Goal: Book appointment/travel/reservation

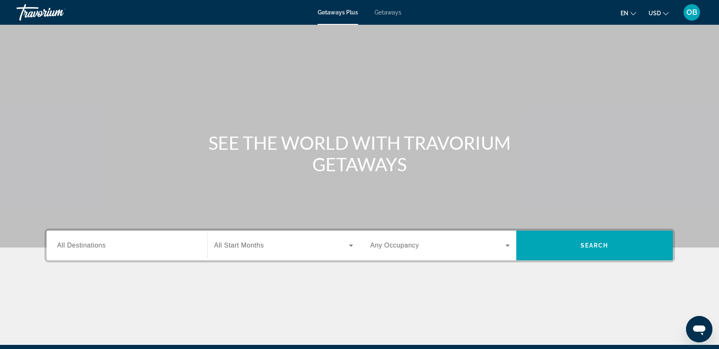
click at [78, 245] on span "All Destinations" at bounding box center [81, 245] width 49 height 7
click at [78, 245] on input "Destination All Destinations" at bounding box center [126, 246] width 139 height 10
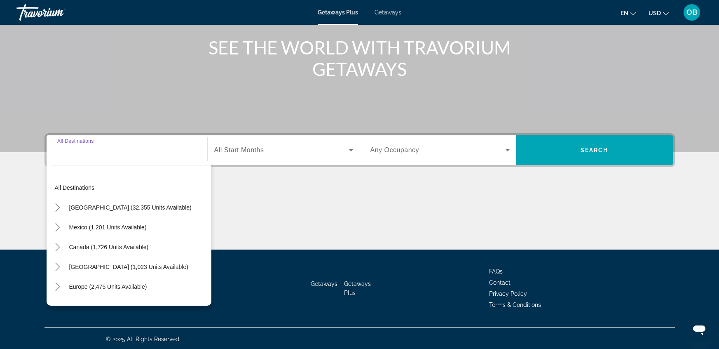
scroll to position [96, 0]
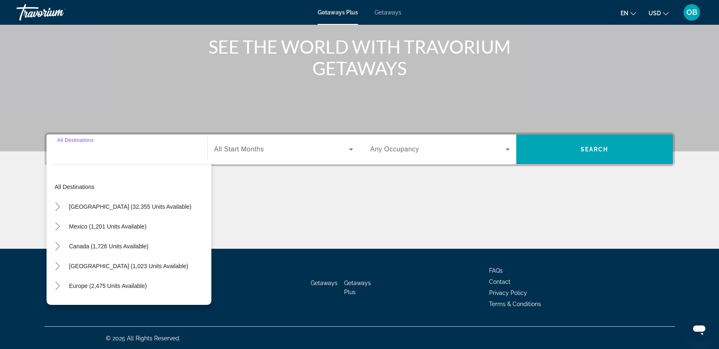
click at [73, 153] on input "Destination All Destinations" at bounding box center [126, 150] width 139 height 10
click at [232, 149] on span "All Start Months" at bounding box center [239, 149] width 50 height 7
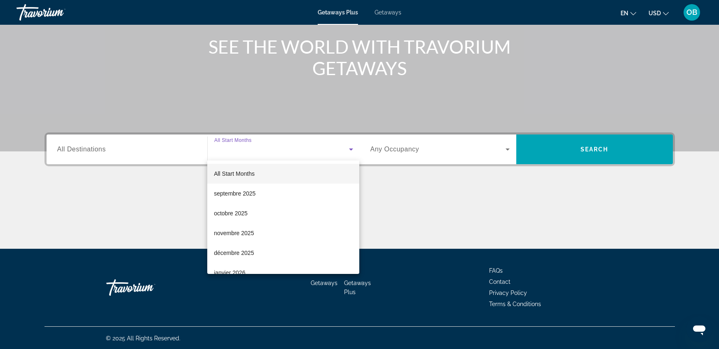
click at [175, 153] on div at bounding box center [359, 174] width 719 height 349
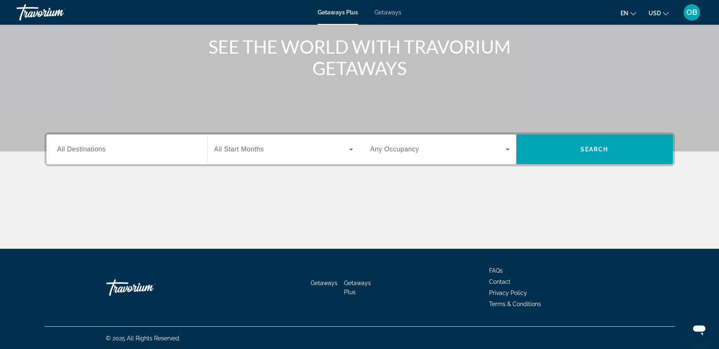
click at [62, 156] on div "Search widget" at bounding box center [126, 149] width 139 height 23
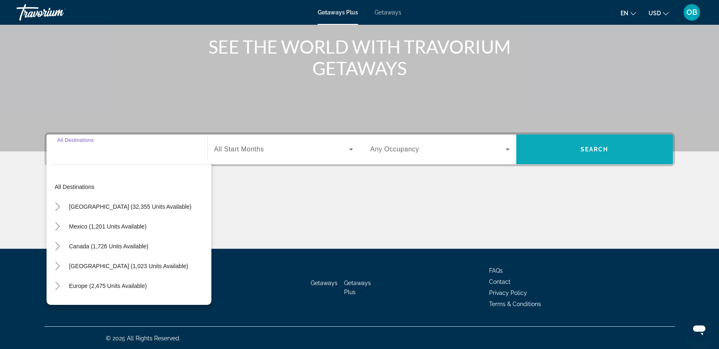
click at [556, 156] on span "Search widget" at bounding box center [595, 149] width 157 height 20
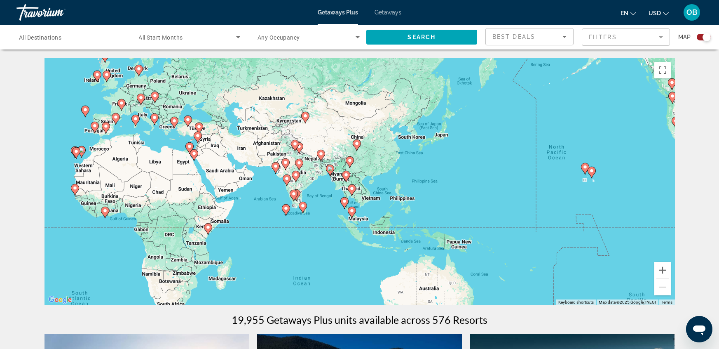
drag, startPoint x: 655, startPoint y: 121, endPoint x: 331, endPoint y: 99, distance: 324.4
click at [331, 99] on div "To activate drag with keyboard, press Alt + Enter. Once in keyboard drag state,…" at bounding box center [360, 181] width 631 height 247
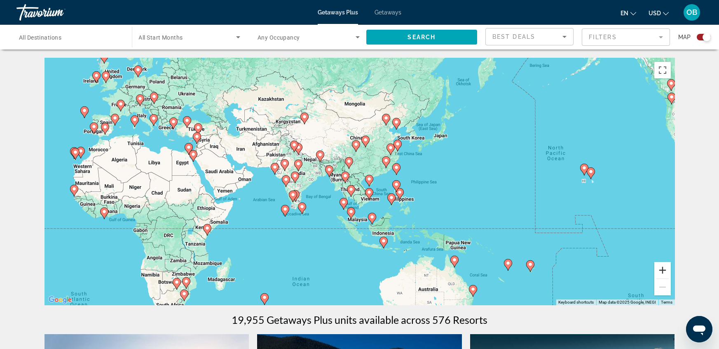
click at [667, 275] on button "Zoom in" at bounding box center [663, 270] width 16 height 16
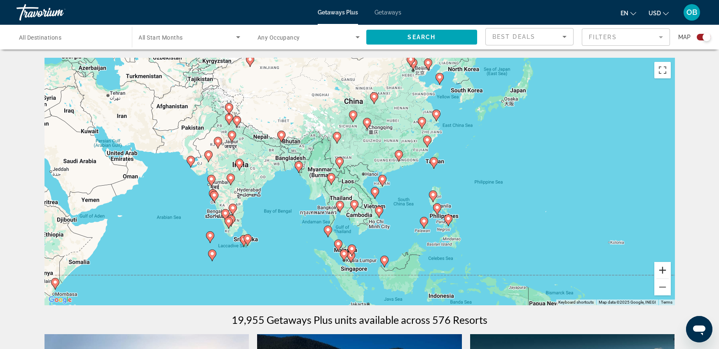
click at [667, 275] on button "Zoom in" at bounding box center [663, 270] width 16 height 16
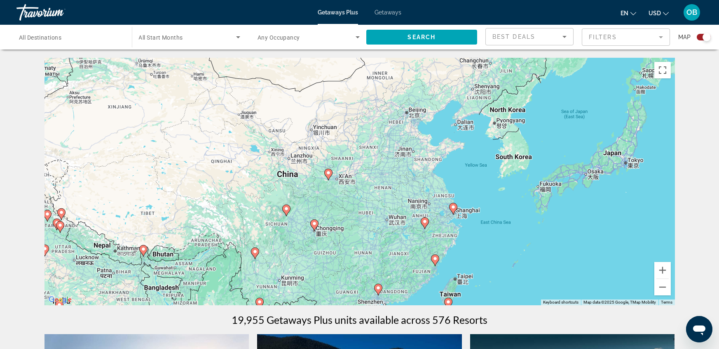
drag, startPoint x: 553, startPoint y: 109, endPoint x: 487, endPoint y: 278, distance: 182.0
click at [487, 278] on div "To activate drag with keyboard, press Alt + Enter. Once in keyboard drag state,…" at bounding box center [360, 181] width 631 height 247
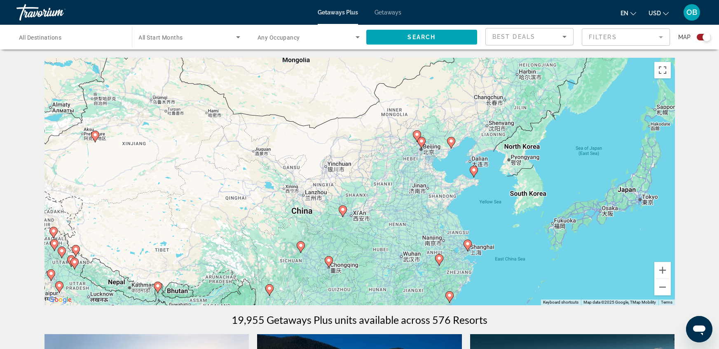
drag, startPoint x: 562, startPoint y: 81, endPoint x: 576, endPoint y: 128, distance: 48.6
click at [576, 128] on div "To activate drag with keyboard, press Alt + Enter. Once in keyboard drag state,…" at bounding box center [360, 181] width 631 height 247
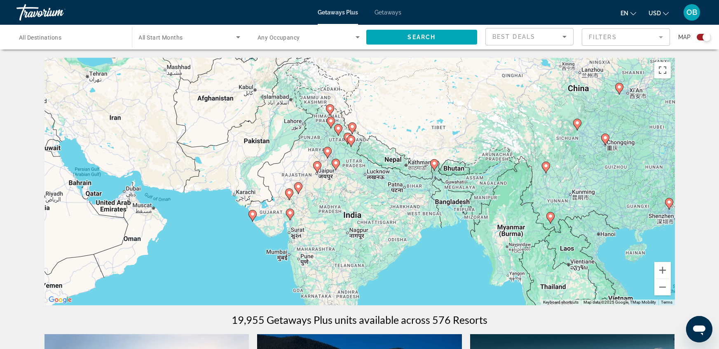
drag, startPoint x: 303, startPoint y: 261, endPoint x: 662, endPoint y: 83, distance: 399.9
click at [662, 83] on div "To activate drag with keyboard, press Alt + Enter. Once in keyboard drag state,…" at bounding box center [360, 181] width 631 height 247
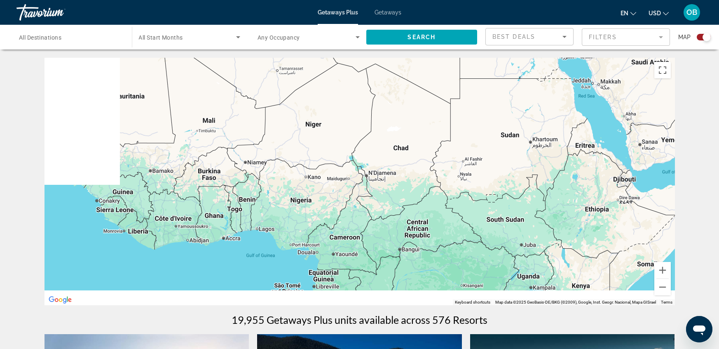
drag, startPoint x: 70, startPoint y: 221, endPoint x: 719, endPoint y: 67, distance: 666.8
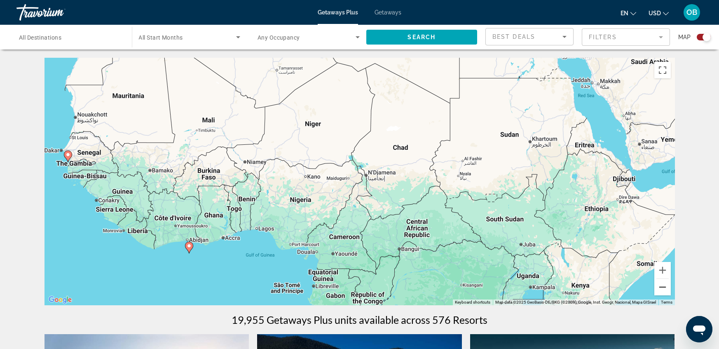
click at [665, 291] on button "Zoom out" at bounding box center [663, 287] width 16 height 16
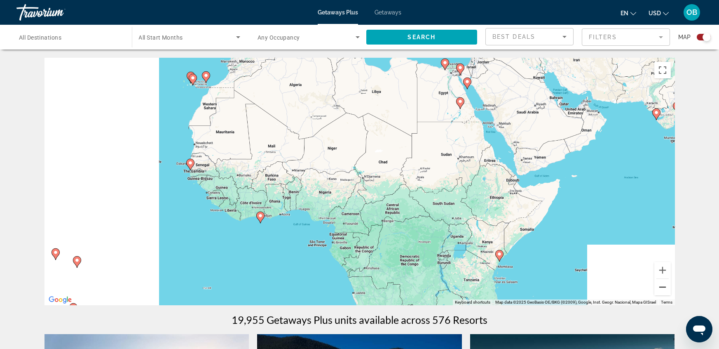
click at [665, 291] on button "Zoom out" at bounding box center [663, 287] width 16 height 16
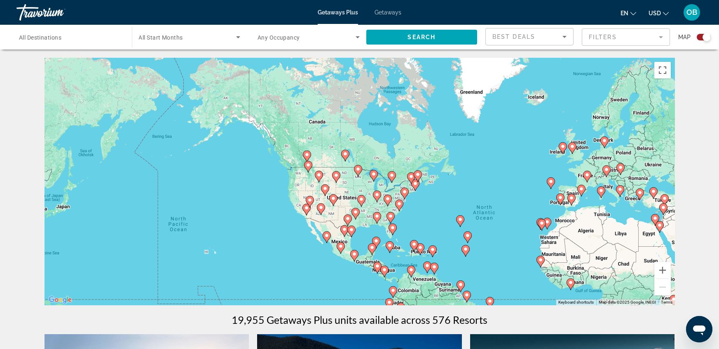
drag, startPoint x: 296, startPoint y: 123, endPoint x: 564, endPoint y: 206, distance: 281.4
click at [564, 206] on div "To activate drag with keyboard, press Alt + Enter. Once in keyboard drag state,…" at bounding box center [360, 181] width 631 height 247
click at [664, 271] on button "Zoom in" at bounding box center [663, 270] width 16 height 16
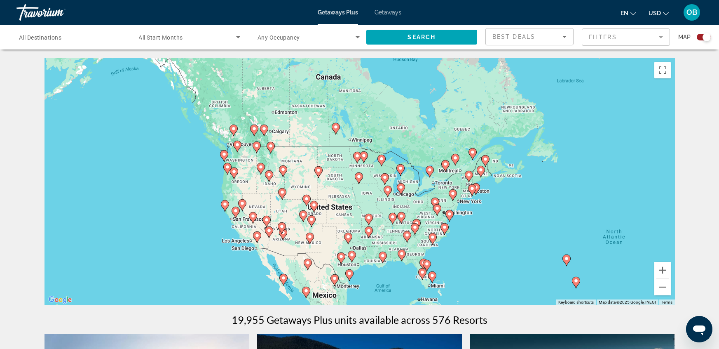
drag, startPoint x: 514, startPoint y: 244, endPoint x: 519, endPoint y: 236, distance: 9.7
click at [519, 236] on div "To activate drag with keyboard, press Alt + Enter. Once in keyboard drag state,…" at bounding box center [360, 181] width 631 height 247
click at [666, 273] on button "Zoom in" at bounding box center [663, 270] width 16 height 16
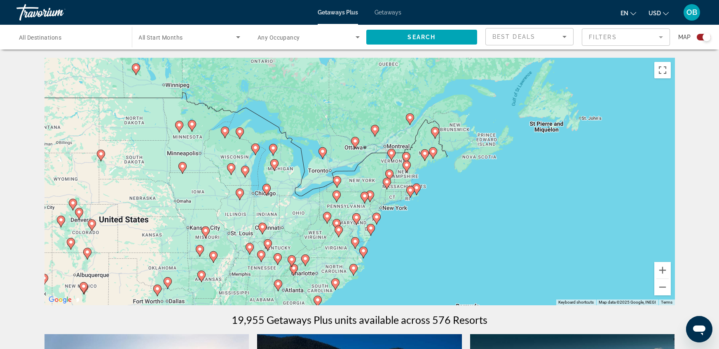
drag, startPoint x: 560, startPoint y: 230, endPoint x: 379, endPoint y: 217, distance: 181.1
click at [379, 217] on div "To activate drag with keyboard, press Alt + Enter. Once in keyboard drag state,…" at bounding box center [360, 181] width 631 height 247
click at [662, 272] on button "Zoom in" at bounding box center [663, 270] width 16 height 16
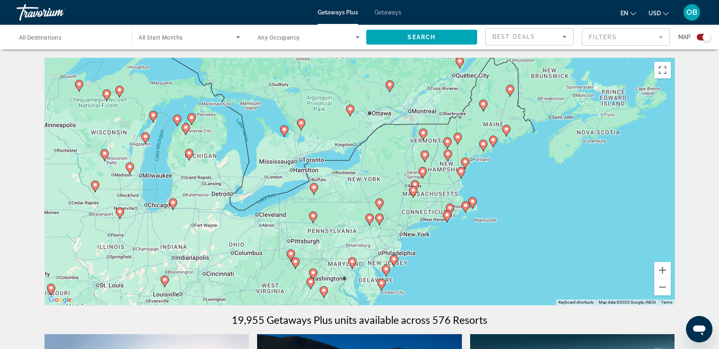
click at [393, 260] on image "Main content" at bounding box center [394, 258] width 5 height 5
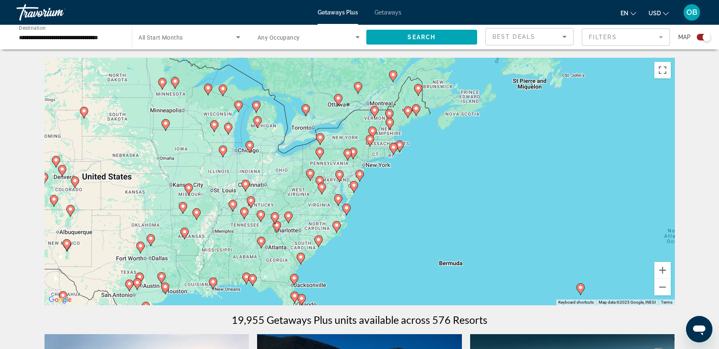
click at [392, 148] on image "Main content" at bounding box center [393, 147] width 5 height 5
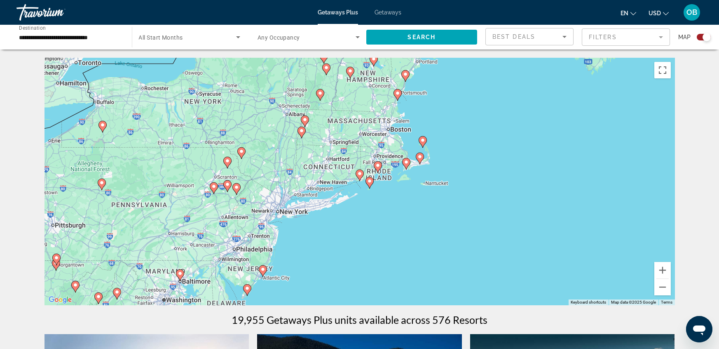
click at [235, 188] on image "Main content" at bounding box center [236, 187] width 5 height 5
type input "**********"
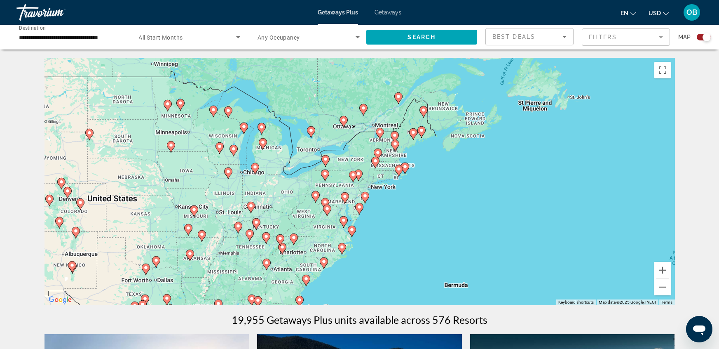
click at [338, 38] on span "Search widget" at bounding box center [307, 37] width 98 height 10
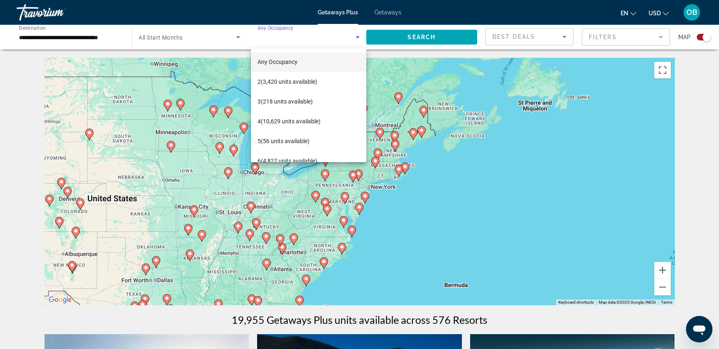
click at [392, 36] on div at bounding box center [359, 174] width 719 height 349
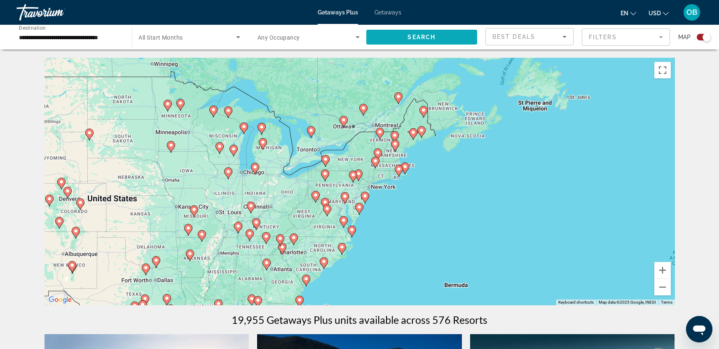
click at [427, 40] on span "Search widget" at bounding box center [421, 37] width 111 height 20
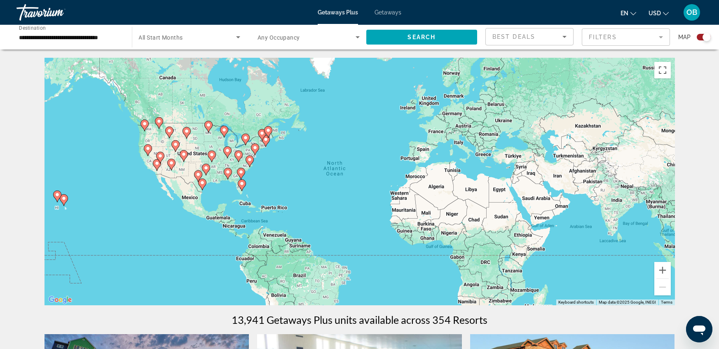
click at [541, 32] on div "Best Deals" at bounding box center [528, 37] width 70 height 10
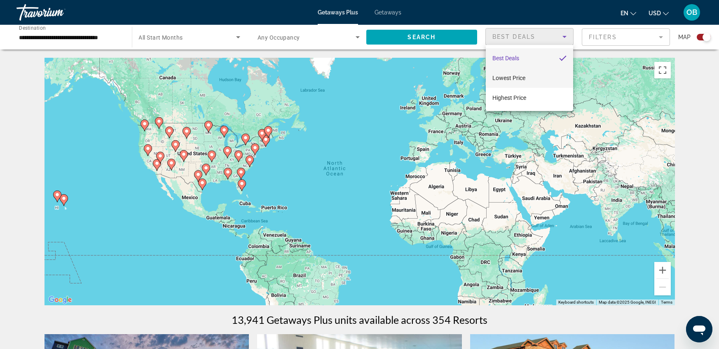
click at [538, 76] on mat-option "Lowest Price" at bounding box center [529, 78] width 87 height 20
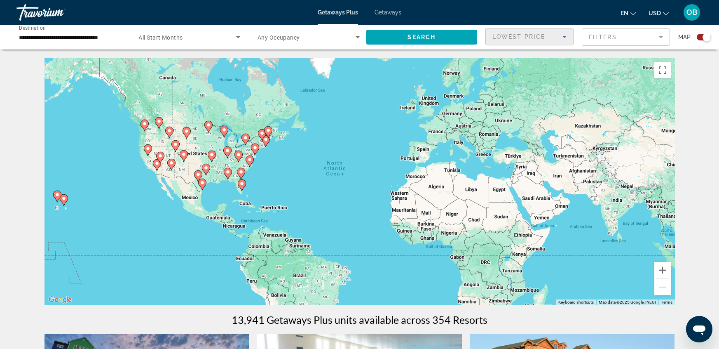
click at [610, 44] on mat-form-field "Filters" at bounding box center [626, 36] width 88 height 17
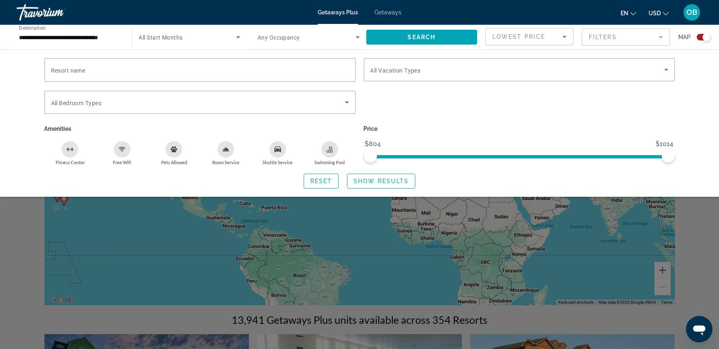
click at [177, 147] on icon "Pets Allowed" at bounding box center [174, 149] width 7 height 7
click at [172, 156] on div "Pets Allowed" at bounding box center [174, 149] width 16 height 16
click at [435, 71] on span "Search widget" at bounding box center [518, 70] width 294 height 10
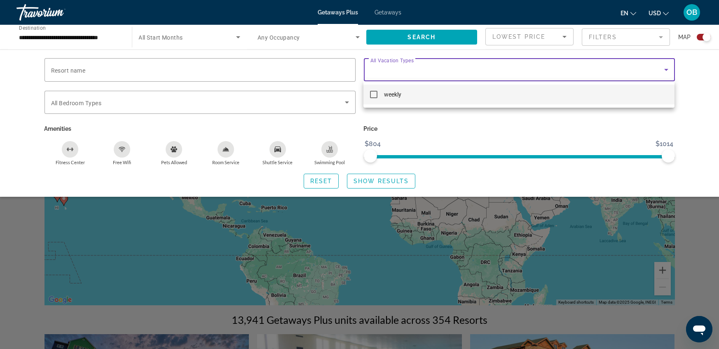
click at [421, 76] on div at bounding box center [359, 174] width 719 height 349
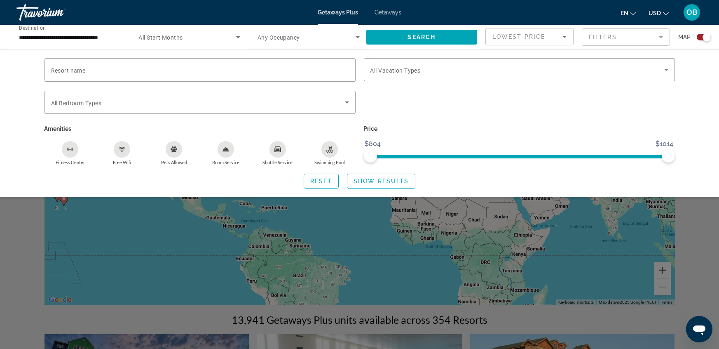
click at [472, 156] on span "ngx-slider" at bounding box center [520, 156] width 298 height 3
drag, startPoint x: 470, startPoint y: 156, endPoint x: 336, endPoint y: 144, distance: 134.5
click at [336, 144] on div "Resort name Vacation Types All Vacation Types Bedroom Types All Bedroom Types A…" at bounding box center [359, 111] width 639 height 107
drag, startPoint x: 669, startPoint y: 154, endPoint x: 681, endPoint y: 156, distance: 12.1
click at [681, 156] on div "Resort name Vacation Types All Vacation Types Bedroom Types All Bedroom Types A…" at bounding box center [360, 123] width 664 height 130
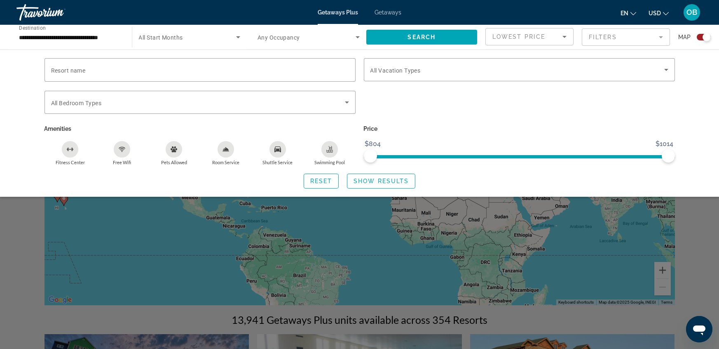
click at [691, 249] on div "Search widget" at bounding box center [359, 236] width 719 height 225
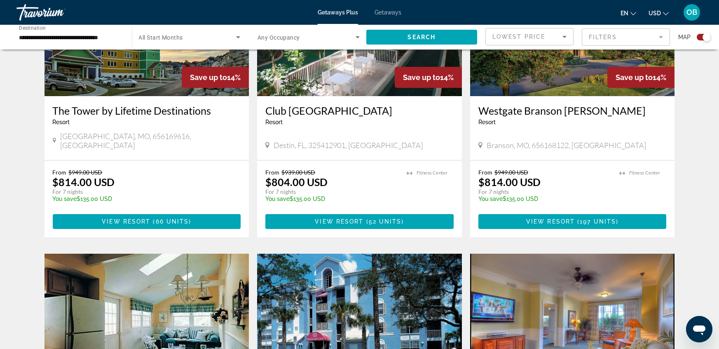
scroll to position [730, 0]
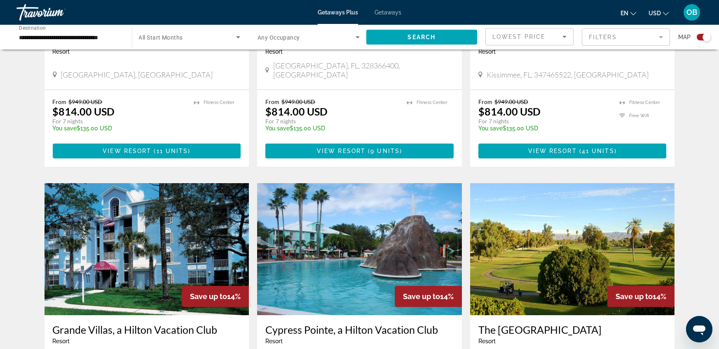
click at [390, 18] on div "Getaways Plus Getaways en English Español Français Italiano Português русский U…" at bounding box center [359, 12] width 719 height 21
click at [389, 12] on span "Getaways" at bounding box center [388, 12] width 27 height 7
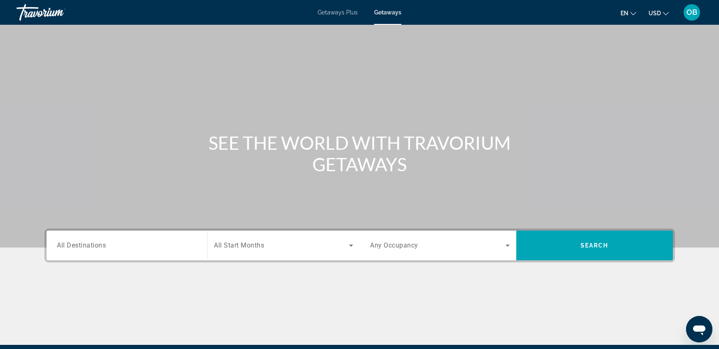
click at [91, 244] on span "All Destinations" at bounding box center [81, 245] width 49 height 8
click at [91, 244] on input "Destination All Destinations" at bounding box center [126, 246] width 139 height 10
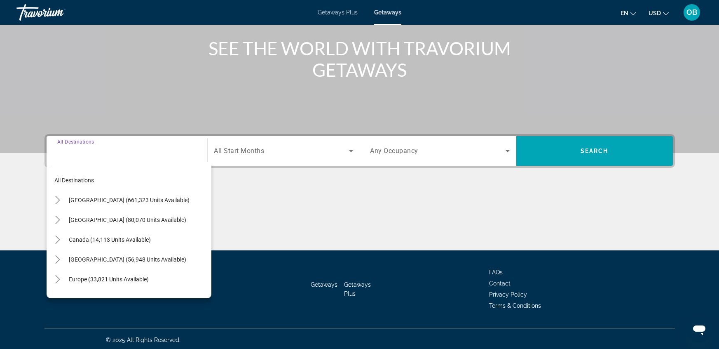
scroll to position [96, 0]
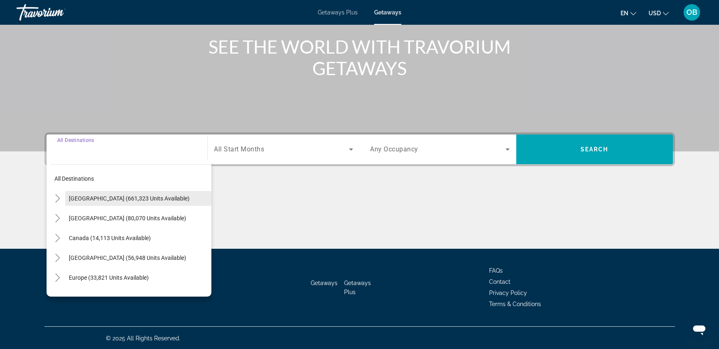
click at [144, 195] on span "[GEOGRAPHIC_DATA] (661,323 units available)" at bounding box center [129, 198] width 121 height 7
type input "**********"
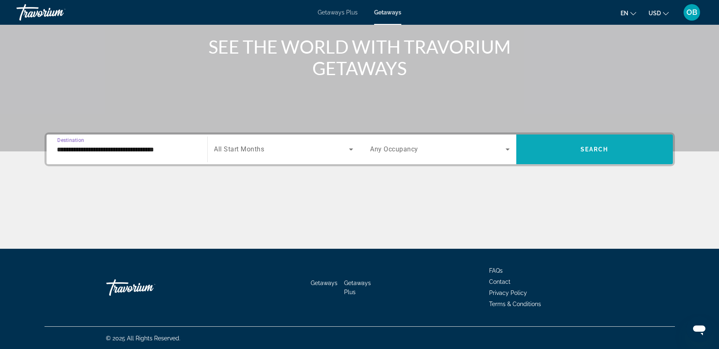
click at [557, 150] on span "Search widget" at bounding box center [595, 149] width 157 height 20
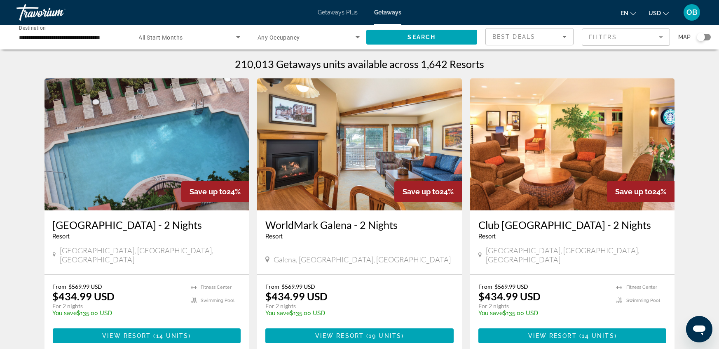
click at [517, 38] on span "Best Deals" at bounding box center [514, 36] width 43 height 7
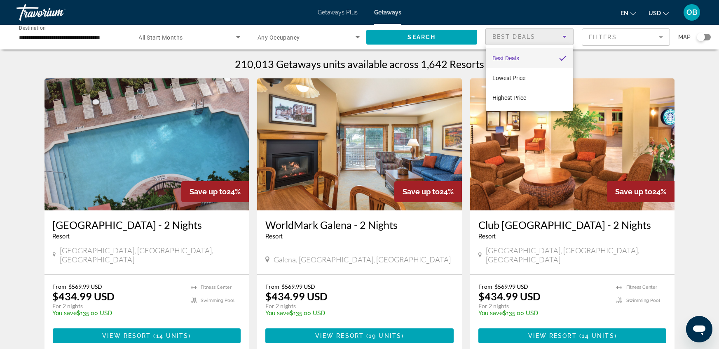
click at [0, 282] on div at bounding box center [359, 174] width 719 height 349
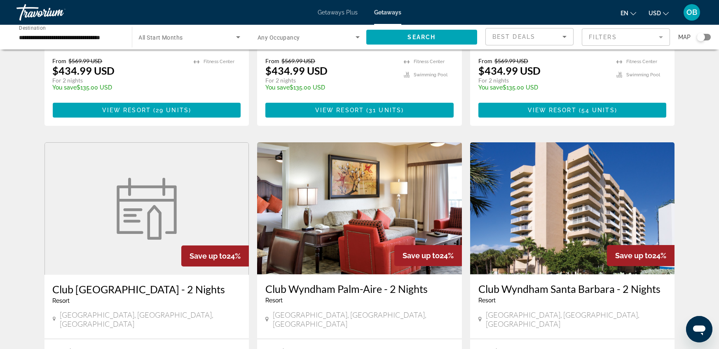
scroll to position [524, 0]
